Goal: Task Accomplishment & Management: Use online tool/utility

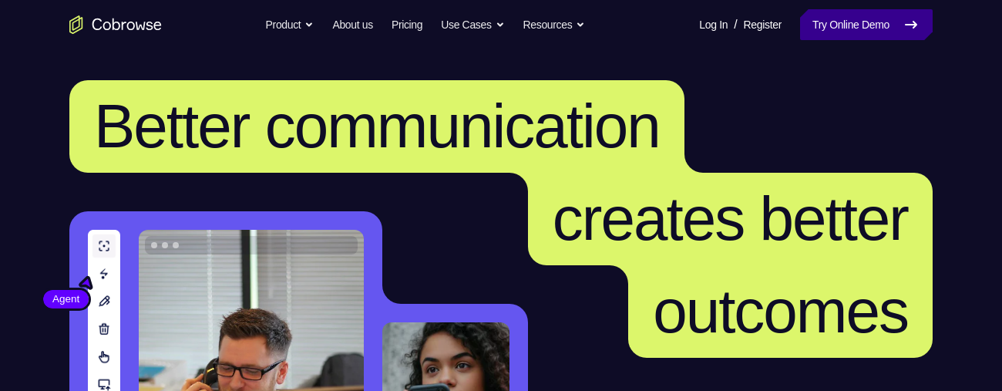
click at [859, 25] on link "Try Online Demo" at bounding box center [866, 24] width 133 height 31
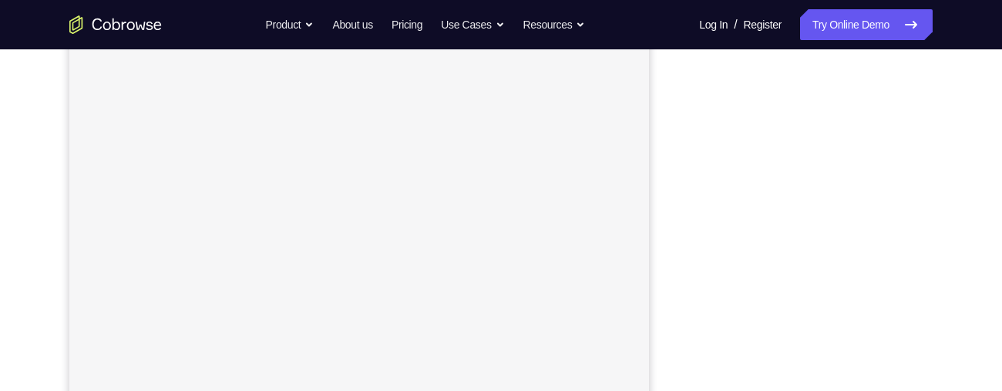
scroll to position [3, 0]
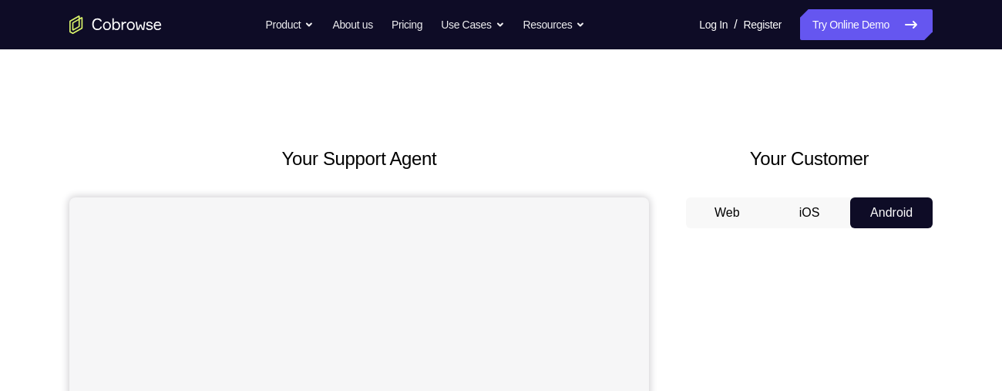
click at [807, 207] on button "iOS" at bounding box center [810, 212] width 82 height 31
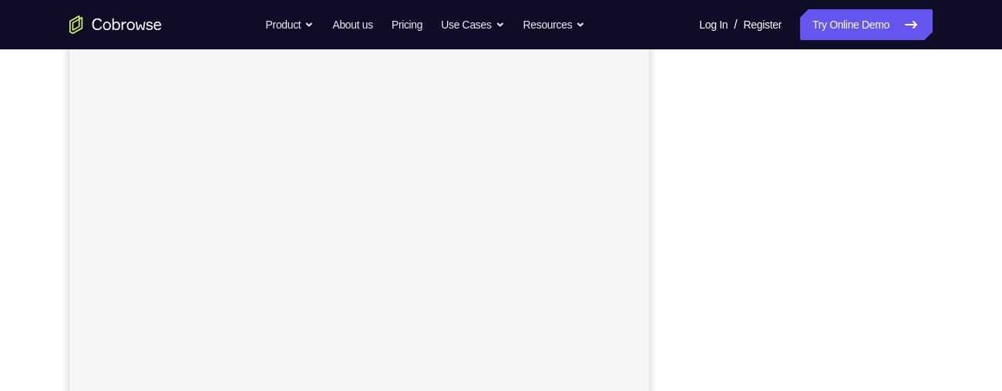
scroll to position [200, 0]
click at [997, 122] on div "Your Support Agent Your Customer Web iOS Android Next Steps We’d be happy to gi…" at bounding box center [501, 357] width 1002 height 1017
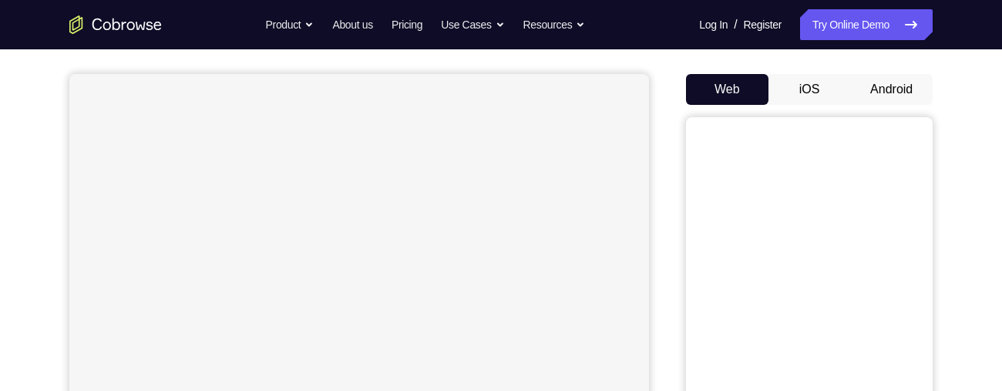
click at [809, 76] on button "iOS" at bounding box center [810, 89] width 82 height 31
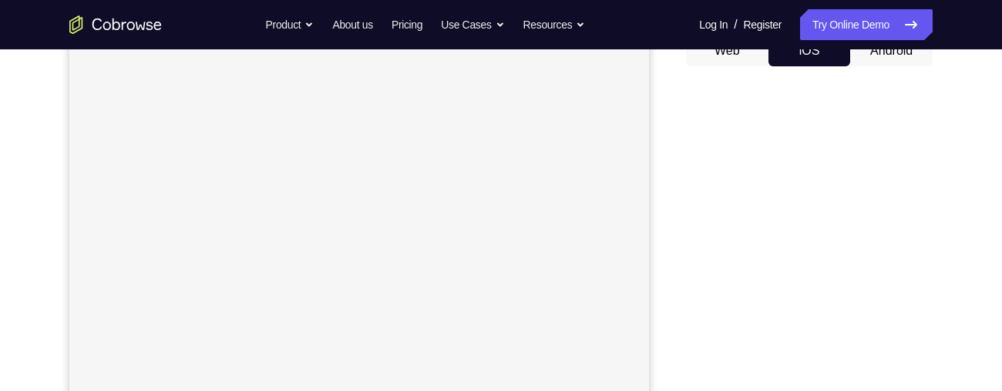
scroll to position [163, 0]
click at [704, 88] on div at bounding box center [809, 317] width 247 height 474
